Goal: Task Accomplishment & Management: Use online tool/utility

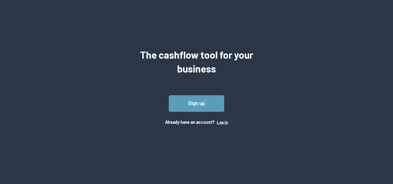
click at [221, 123] on button "Log In" at bounding box center [222, 122] width 11 height 5
